Goal: Task Accomplishment & Management: Complete application form

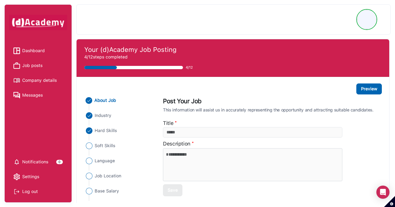
type input "**********"
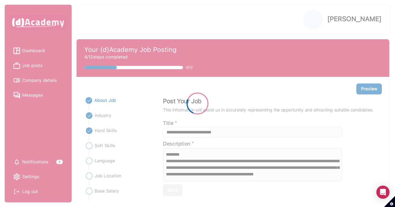
click at [37, 67] on div at bounding box center [197, 103] width 395 height 207
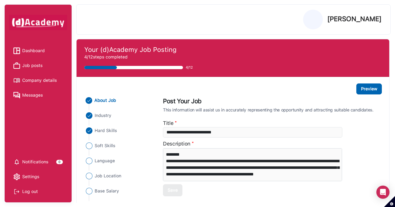
click at [36, 65] on span "Job posts" at bounding box center [32, 65] width 20 height 8
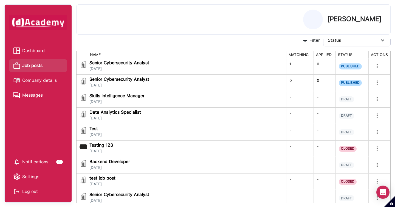
scroll to position [37, 0]
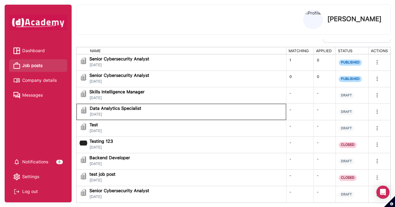
click at [264, 113] on div "Data Analytics Specialist [DATE]" at bounding box center [181, 111] width 203 height 11
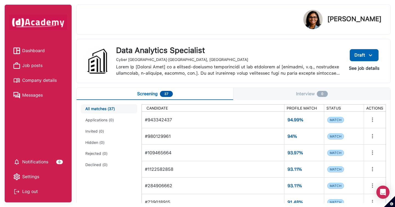
click at [367, 68] on button "See job details" at bounding box center [364, 68] width 39 height 10
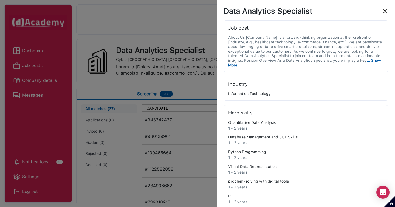
click at [383, 10] on img "close" at bounding box center [385, 11] width 7 height 7
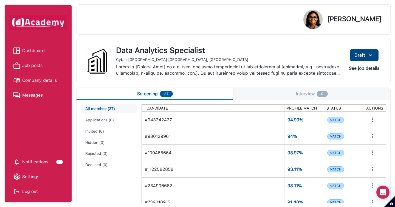
click at [374, 54] on img at bounding box center [371, 55] width 7 height 7
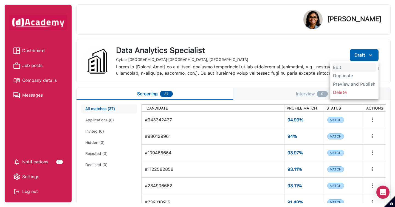
click at [352, 67] on span "Edit" at bounding box center [354, 67] width 44 height 8
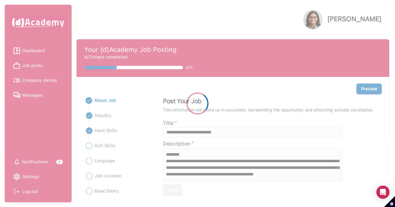
type input "**********"
type textarea "**********"
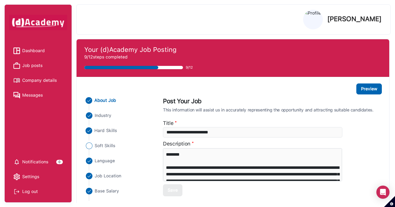
click at [112, 131] on span "Hard Skills" at bounding box center [106, 130] width 23 height 7
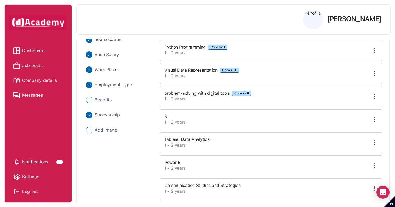
scroll to position [121, 0]
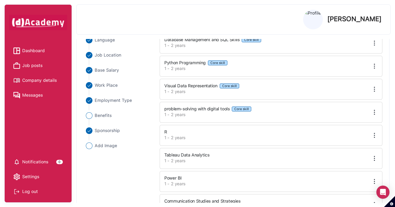
click at [377, 135] on img at bounding box center [374, 135] width 7 height 7
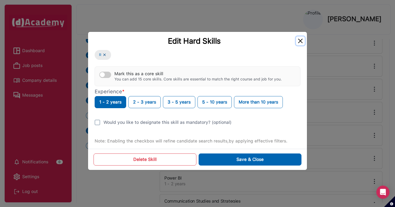
click at [299, 41] on button "Close" at bounding box center [300, 41] width 9 height 9
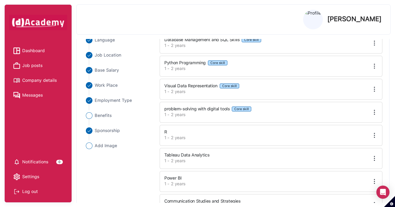
scroll to position [1, 0]
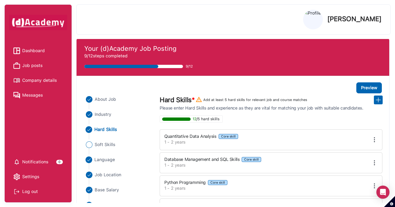
click at [106, 159] on span "Language" at bounding box center [105, 159] width 21 height 7
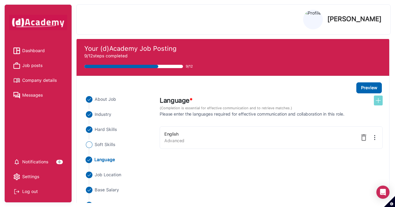
click at [378, 103] on img at bounding box center [378, 100] width 7 height 7
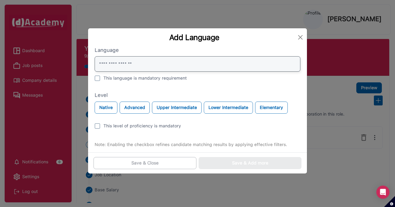
click at [189, 59] on input "text" at bounding box center [198, 63] width 206 height 15
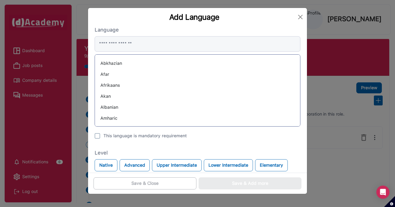
click at [105, 65] on div "Abkhazian" at bounding box center [197, 63] width 197 height 9
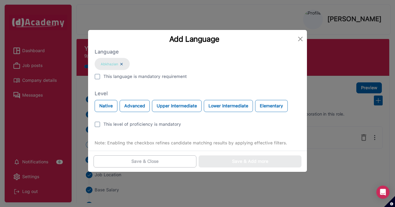
click at [105, 64] on div "Abkhazian" at bounding box center [112, 64] width 35 height 12
click at [96, 77] on img at bounding box center [97, 76] width 5 height 5
click at [102, 109] on button "Native" at bounding box center [106, 106] width 23 height 12
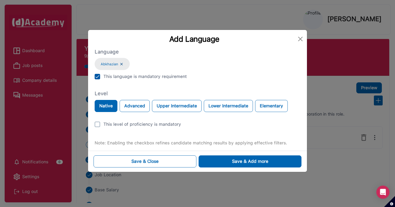
click at [98, 123] on img at bounding box center [97, 124] width 5 height 5
click at [178, 159] on button "Save & Close" at bounding box center [145, 161] width 103 height 12
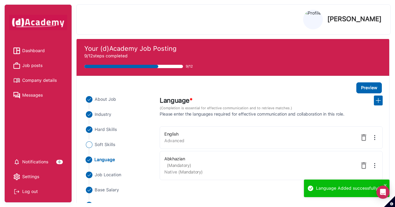
click at [30, 54] on span "Dashboard" at bounding box center [33, 51] width 23 height 8
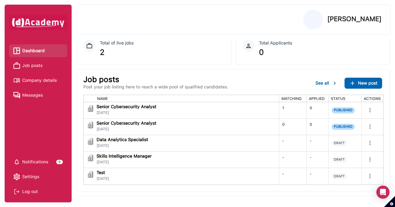
scroll to position [35, 0]
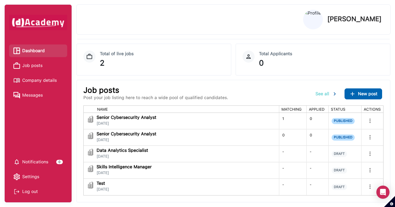
click at [327, 95] on span "See all" at bounding box center [323, 93] width 14 height 5
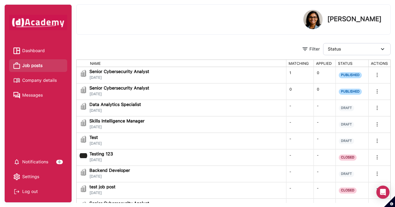
scroll to position [37, 0]
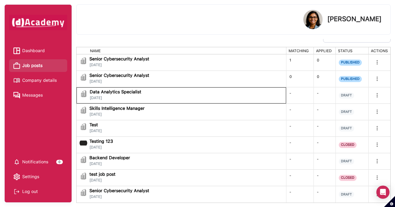
click at [234, 97] on div "Data Analytics Specialist [DATE]" at bounding box center [181, 95] width 203 height 11
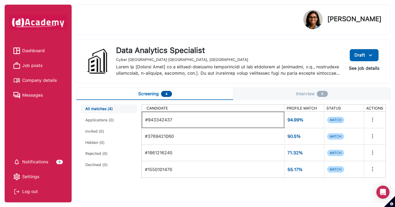
click at [230, 117] on div "#943342437" at bounding box center [213, 119] width 136 height 11
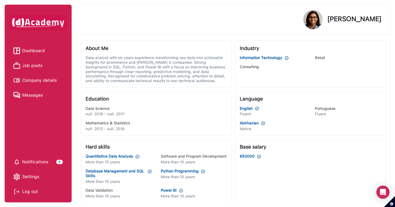
scroll to position [102, 0]
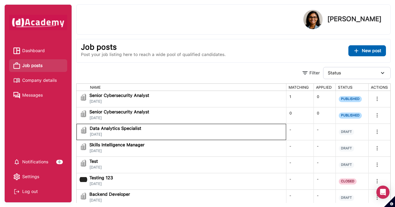
click at [131, 130] on span "Data Analytics Specialist" at bounding box center [116, 128] width 52 height 4
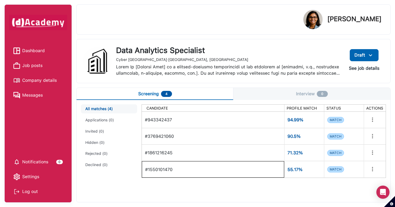
click at [164, 171] on div "#1550101470" at bounding box center [213, 170] width 136 height 12
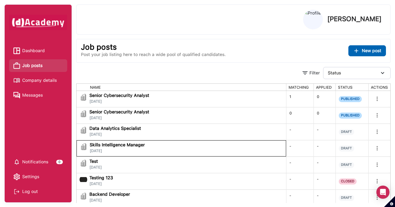
click at [157, 145] on div "Skills Intelligence Manager [DATE]" at bounding box center [181, 148] width 203 height 11
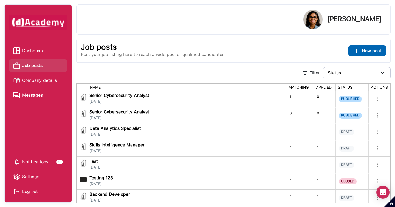
click at [152, 129] on div "Data Analytics Specialist [DATE]" at bounding box center [181, 131] width 203 height 11
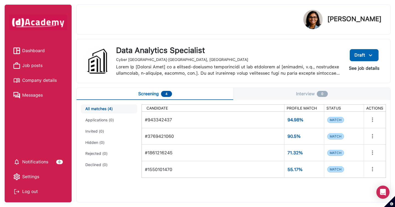
click at [159, 172] on div "#1550101470" at bounding box center [213, 170] width 136 height 12
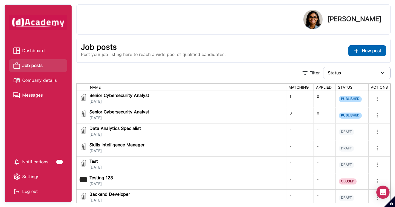
click at [164, 131] on div "Data Analytics Specialist [DATE]" at bounding box center [181, 131] width 203 height 11
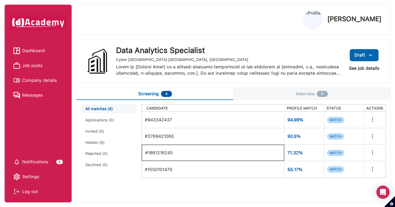
click at [167, 153] on div "#1861216245" at bounding box center [213, 152] width 136 height 11
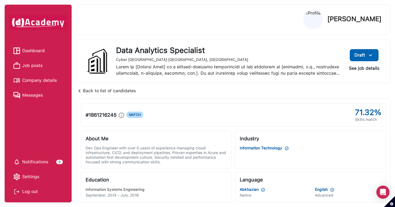
click at [128, 90] on div "Back to list of candidates" at bounding box center [106, 91] width 60 height 7
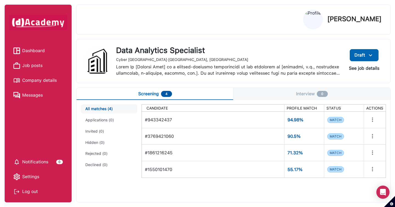
click at [166, 136] on div "#3769421060" at bounding box center [213, 136] width 136 height 11
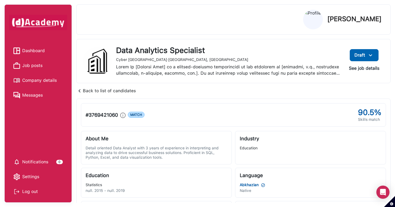
click at [123, 91] on div "Back to list of candidates" at bounding box center [106, 91] width 60 height 7
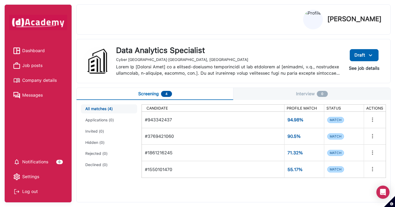
click at [171, 120] on div "#943342437" at bounding box center [213, 119] width 136 height 11
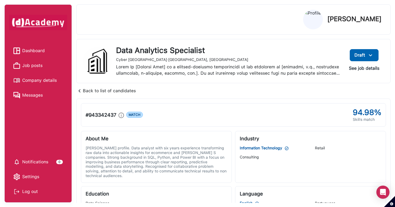
click at [109, 89] on div "Back to list of candidates" at bounding box center [106, 91] width 60 height 7
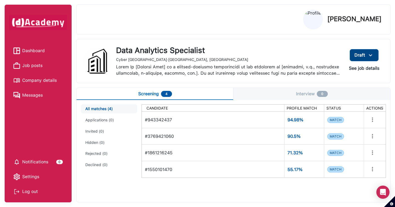
click at [371, 55] on img at bounding box center [371, 55] width 7 height 7
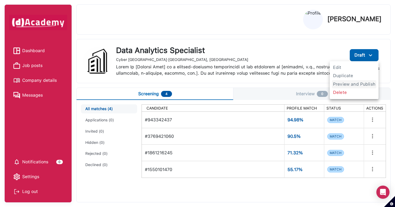
click at [354, 81] on span "Preview and Publish" at bounding box center [354, 84] width 44 height 8
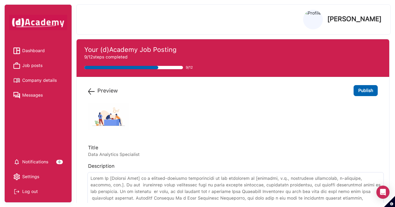
click at [92, 93] on img at bounding box center [91, 91] width 7 height 7
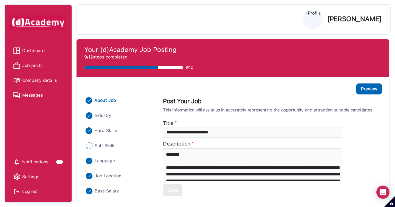
click at [112, 132] on span "Hard Skills" at bounding box center [106, 130] width 23 height 7
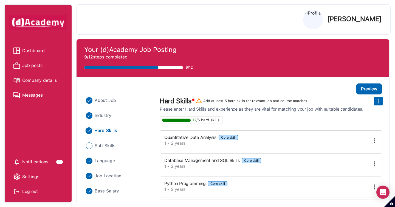
click at [374, 141] on img at bounding box center [374, 141] width 7 height 7
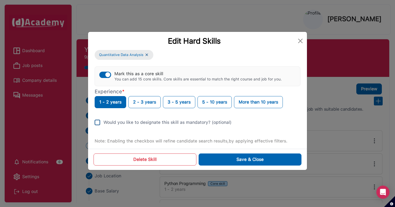
click at [100, 122] on img at bounding box center [97, 122] width 5 height 5
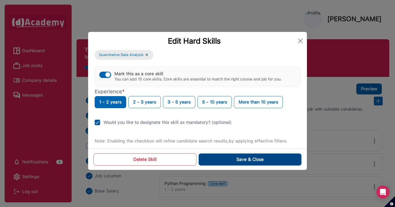
click at [212, 159] on button "Save & Close" at bounding box center [250, 159] width 103 height 12
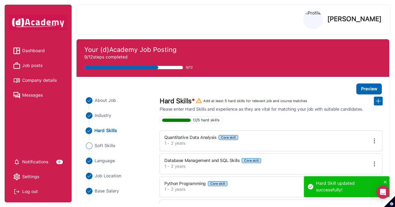
click at [38, 67] on span "Job posts" at bounding box center [32, 65] width 20 height 8
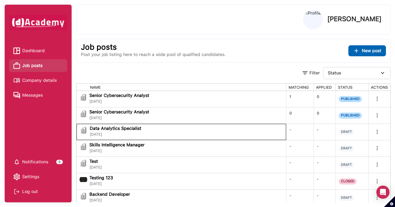
click at [140, 128] on span "Data Analytics Specialist" at bounding box center [116, 128] width 52 height 4
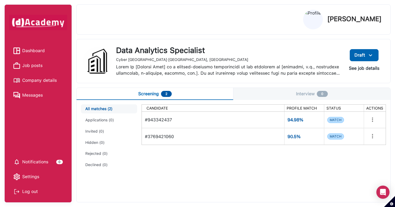
click at [163, 121] on div "#943342437" at bounding box center [213, 119] width 136 height 11
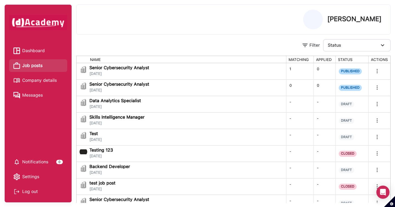
scroll to position [33, 0]
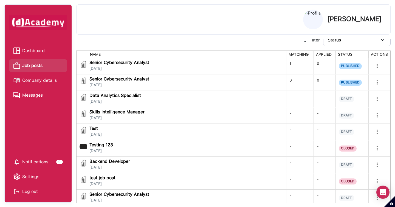
click at [215, 97] on div "Data Analytics Specialist [DATE]" at bounding box center [181, 98] width 203 height 11
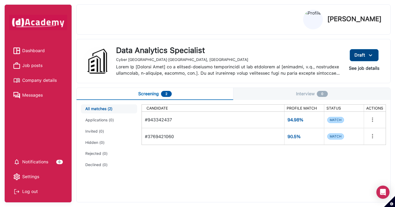
click at [371, 55] on img at bounding box center [371, 55] width 7 height 7
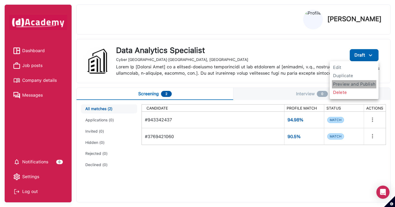
click at [345, 84] on span "Preview and Publish" at bounding box center [354, 84] width 44 height 8
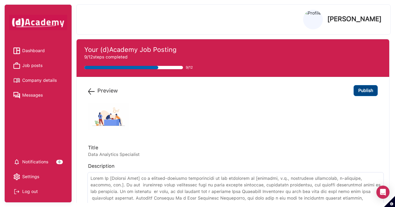
click at [357, 93] on button "Publish" at bounding box center [366, 90] width 24 height 11
click at [368, 91] on button "Publish" at bounding box center [366, 90] width 24 height 11
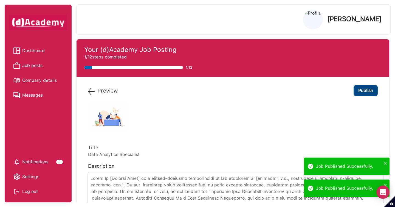
click at [365, 91] on button "Publish" at bounding box center [366, 90] width 24 height 11
